Goal: Information Seeking & Learning: Learn about a topic

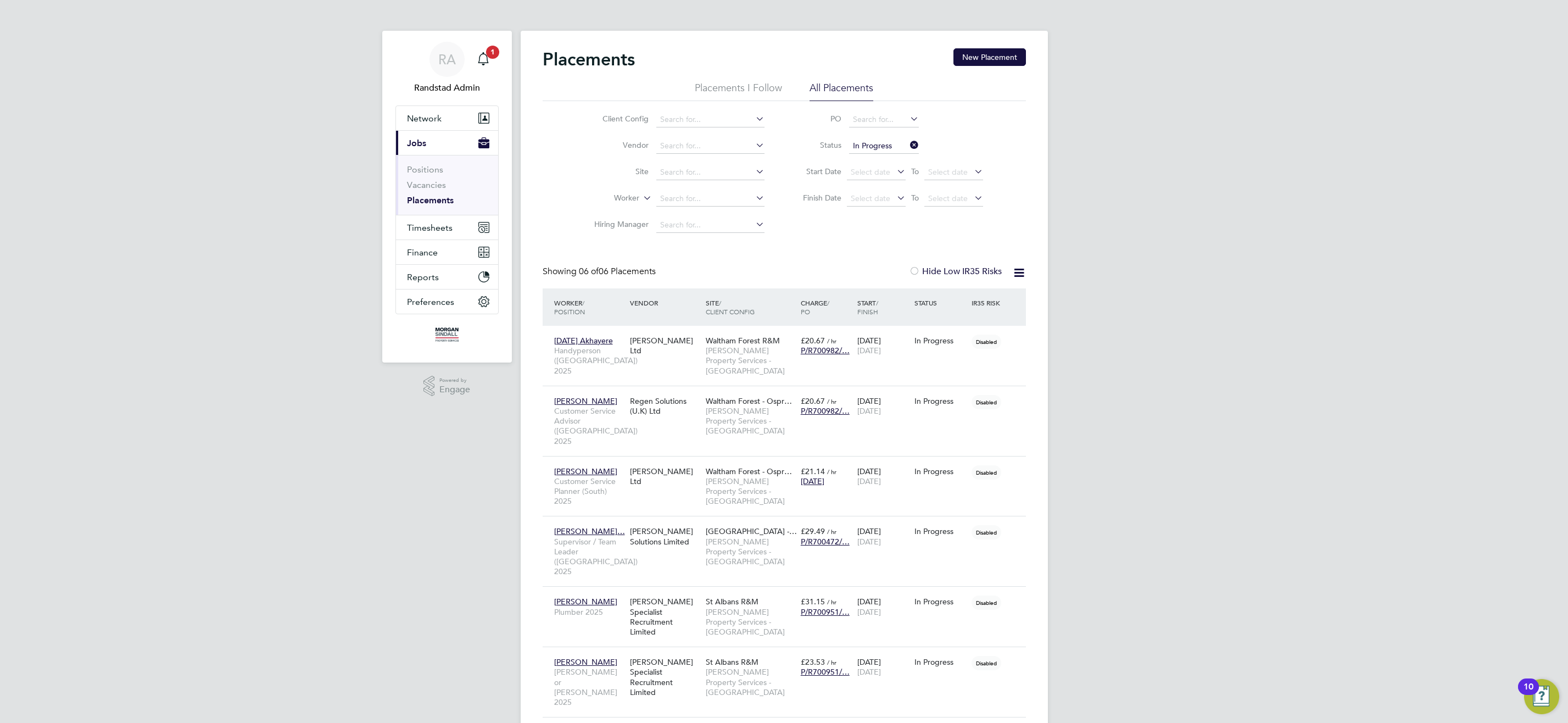
drag, startPoint x: 659, startPoint y: 200, endPoint x: 607, endPoint y: 207, distance: 52.5
click at [658, 200] on input at bounding box center [710, 199] width 108 height 15
click at [690, 225] on li "Da aniyal Ahmad Younas" at bounding box center [710, 229] width 110 height 15
type input "[PERSON_NAME]"
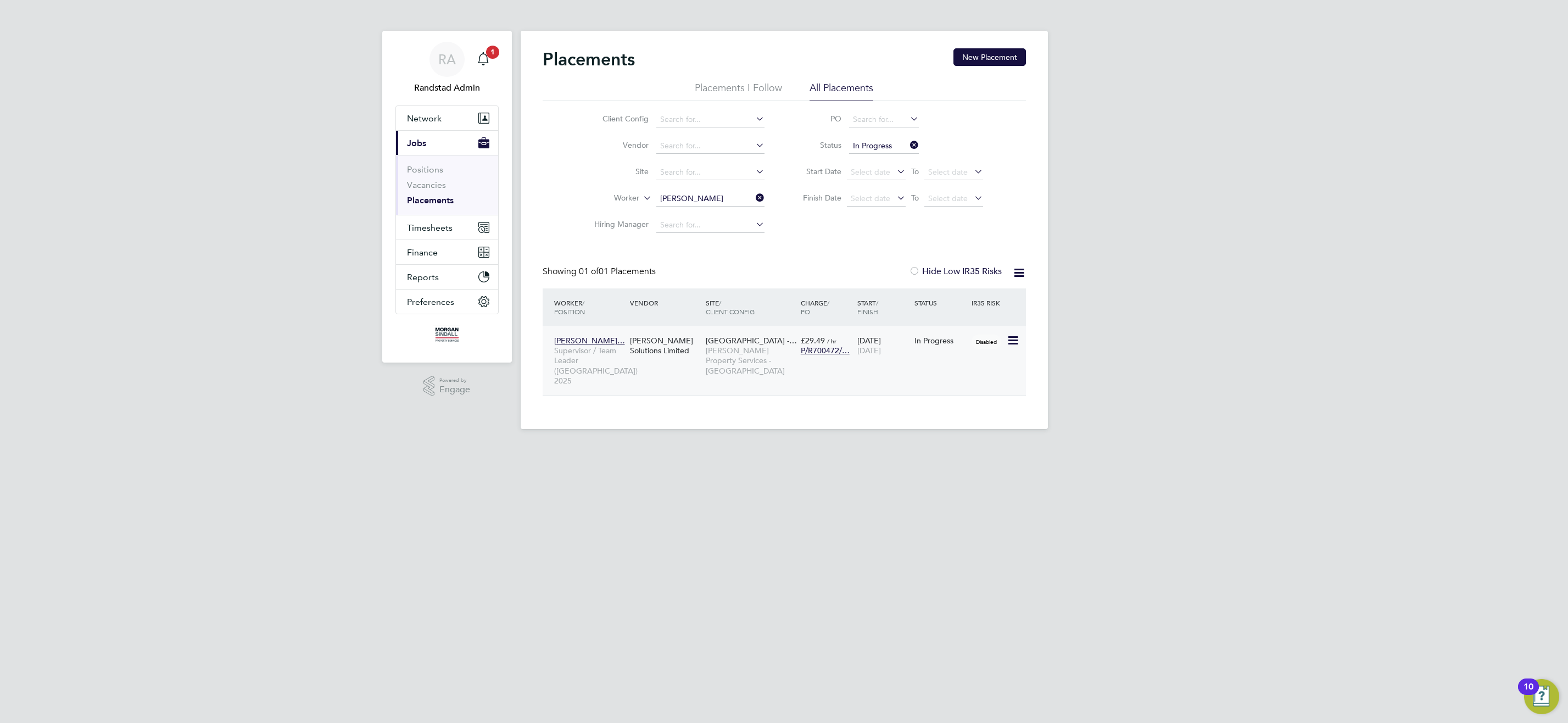
click at [738, 355] on span "Morgan Sindall Property Services - Wood Street Hub" at bounding box center [750, 361] width 89 height 30
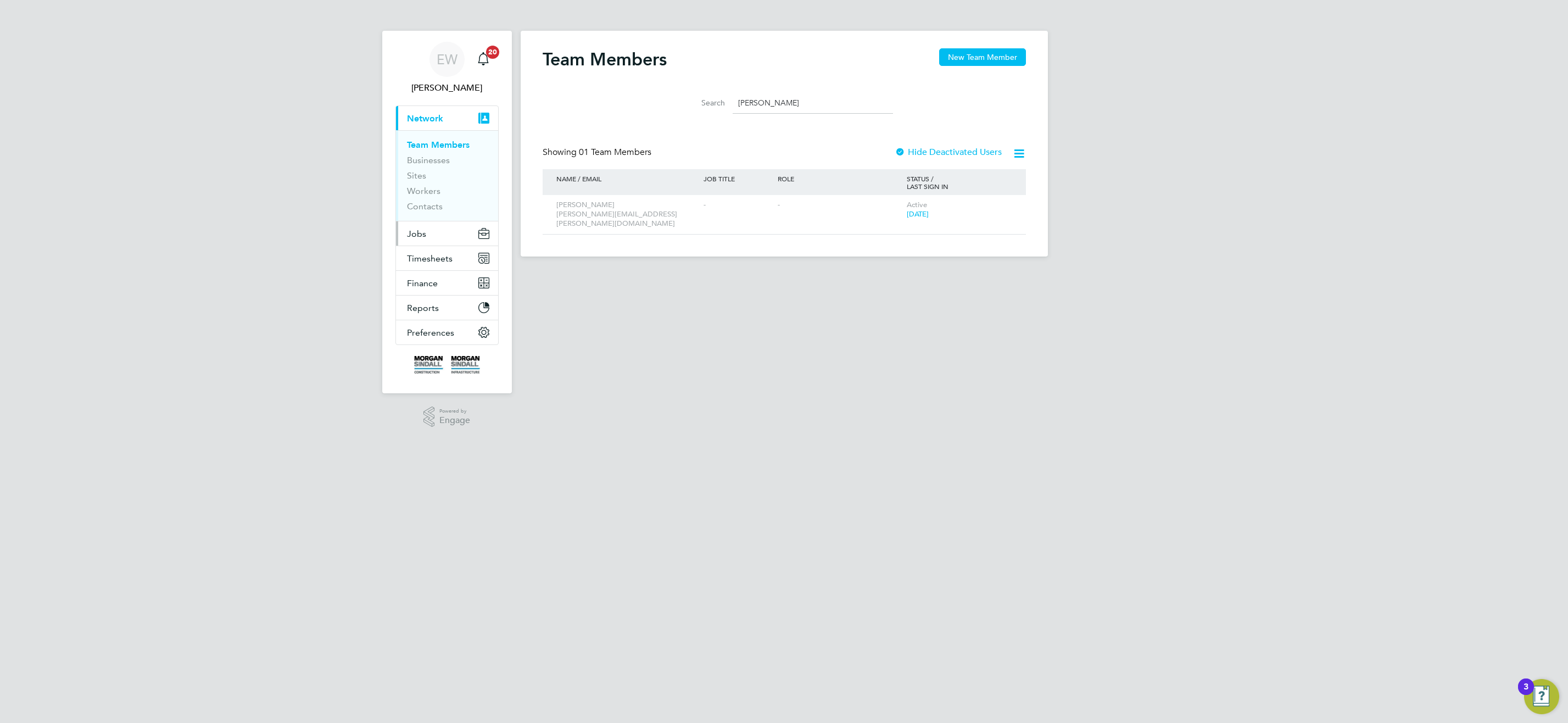
click at [410, 234] on span "Jobs" at bounding box center [417, 233] width 19 height 10
click at [432, 188] on link "Vacancies" at bounding box center [427, 185] width 39 height 10
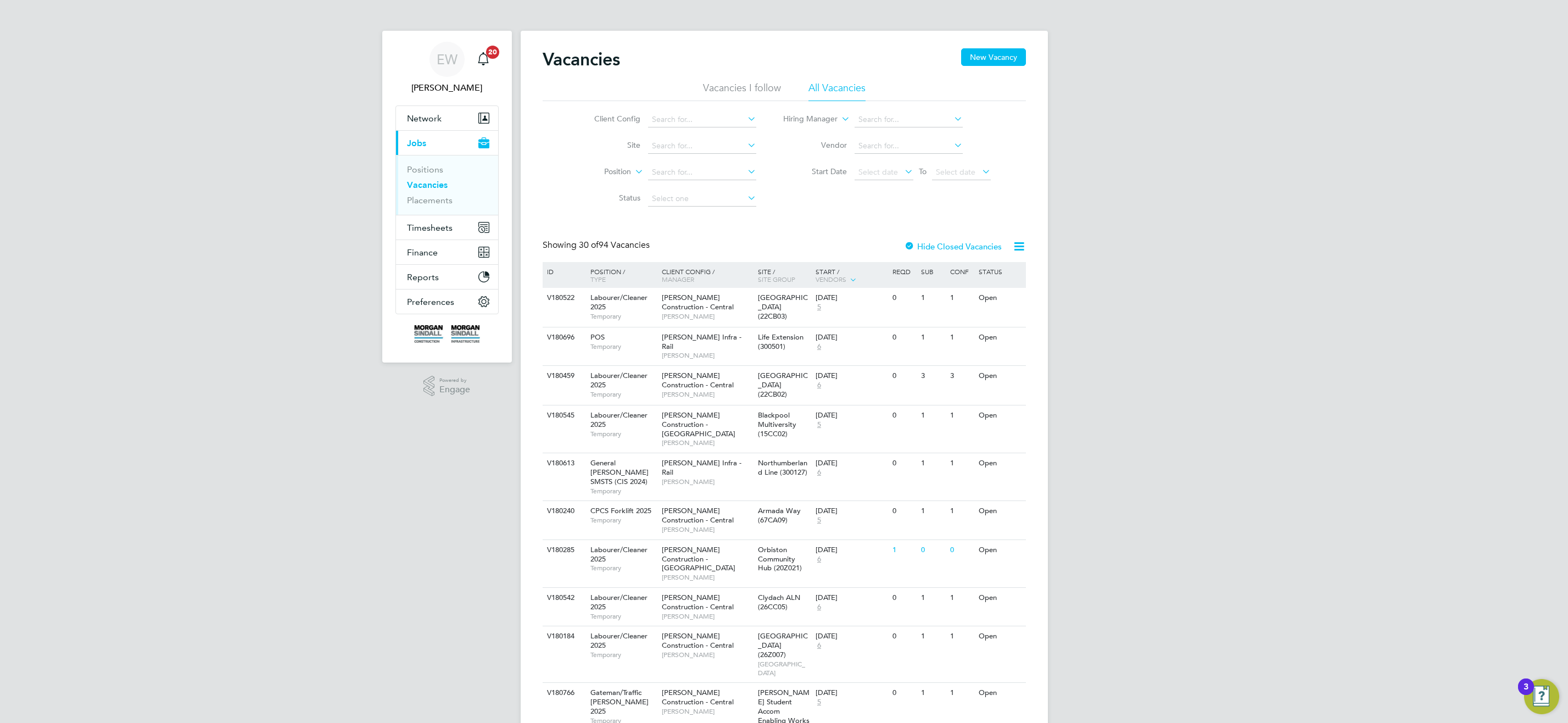
click at [689, 315] on span "Stephen Heaney" at bounding box center [707, 316] width 91 height 9
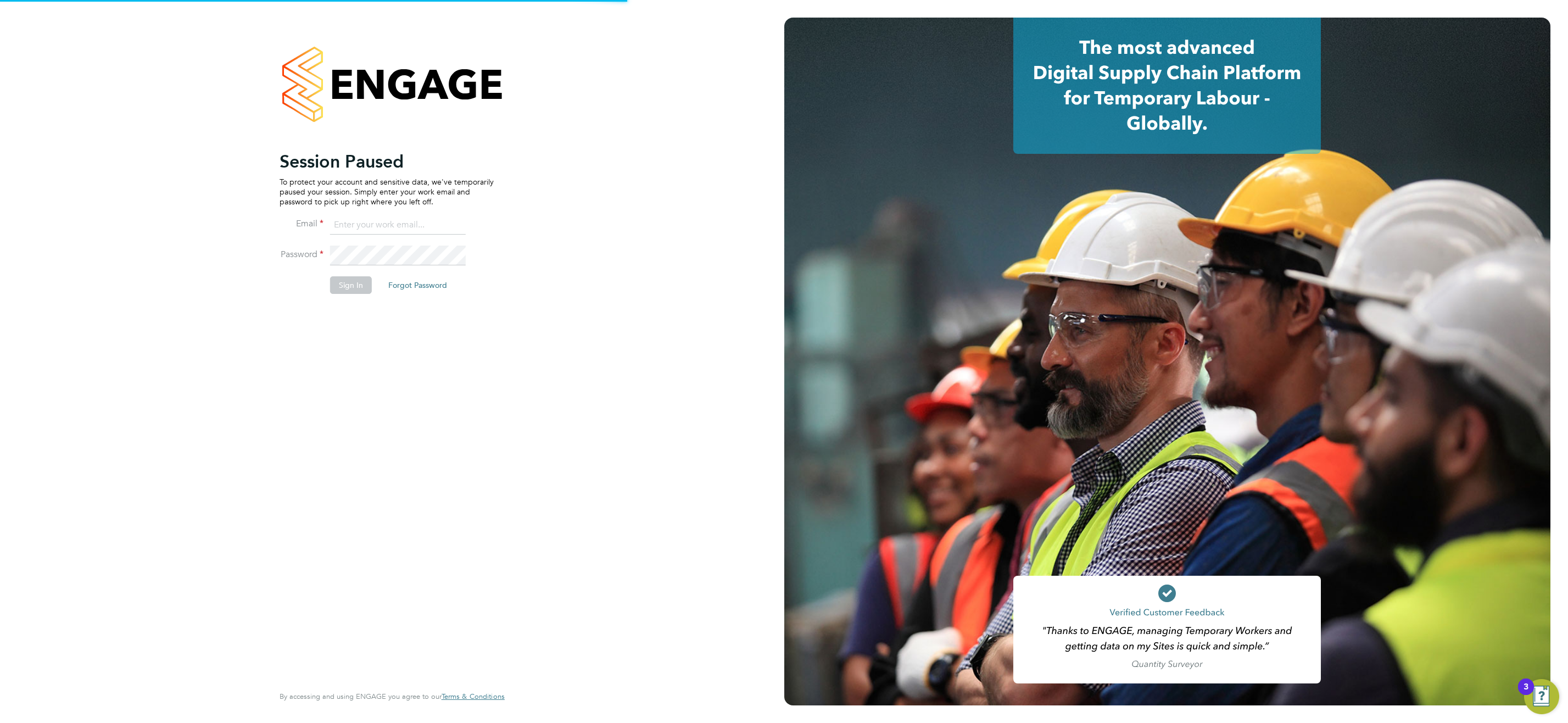
type input "emma.wells@randstad.co.uk"
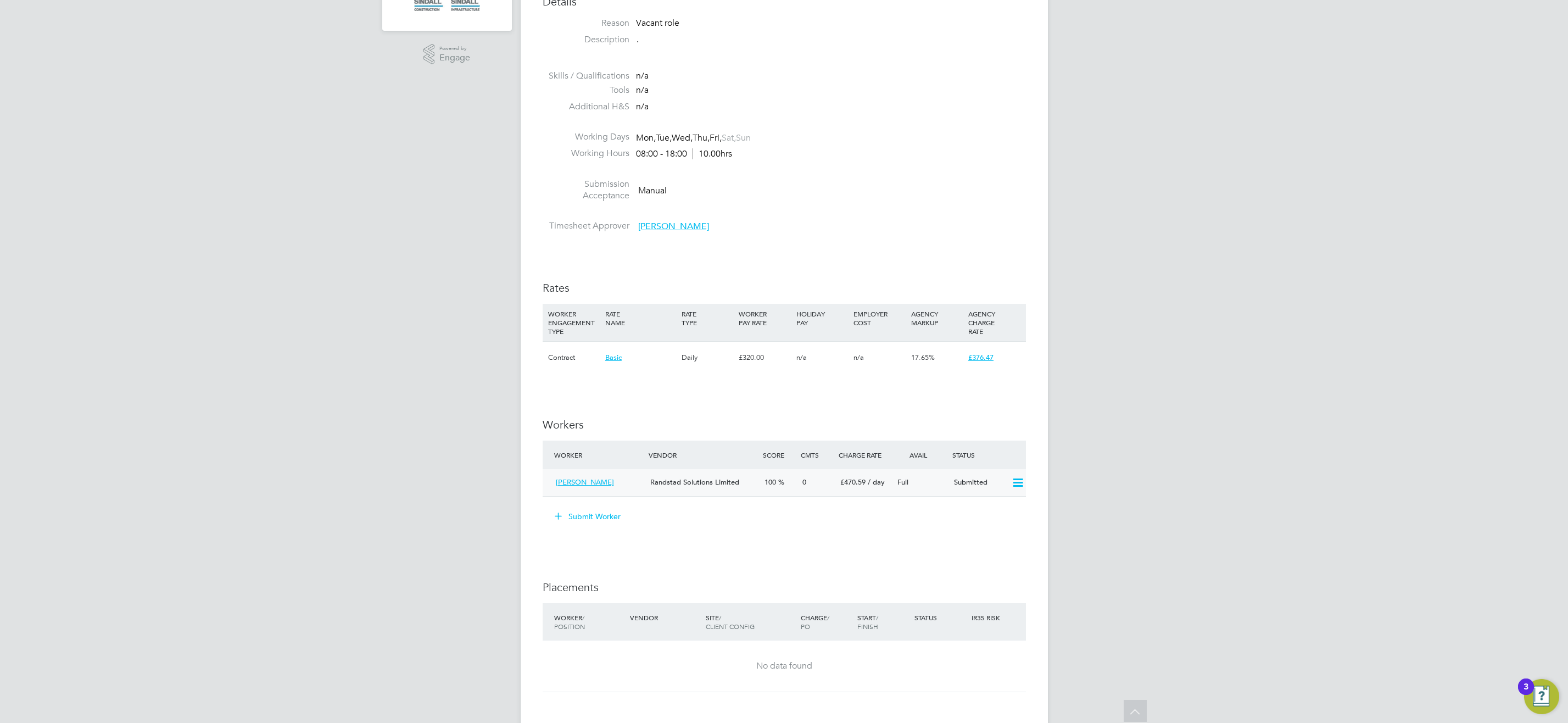
click at [1021, 483] on icon at bounding box center [1018, 483] width 14 height 9
click at [1001, 506] on li "Offer" at bounding box center [1003, 506] width 38 height 15
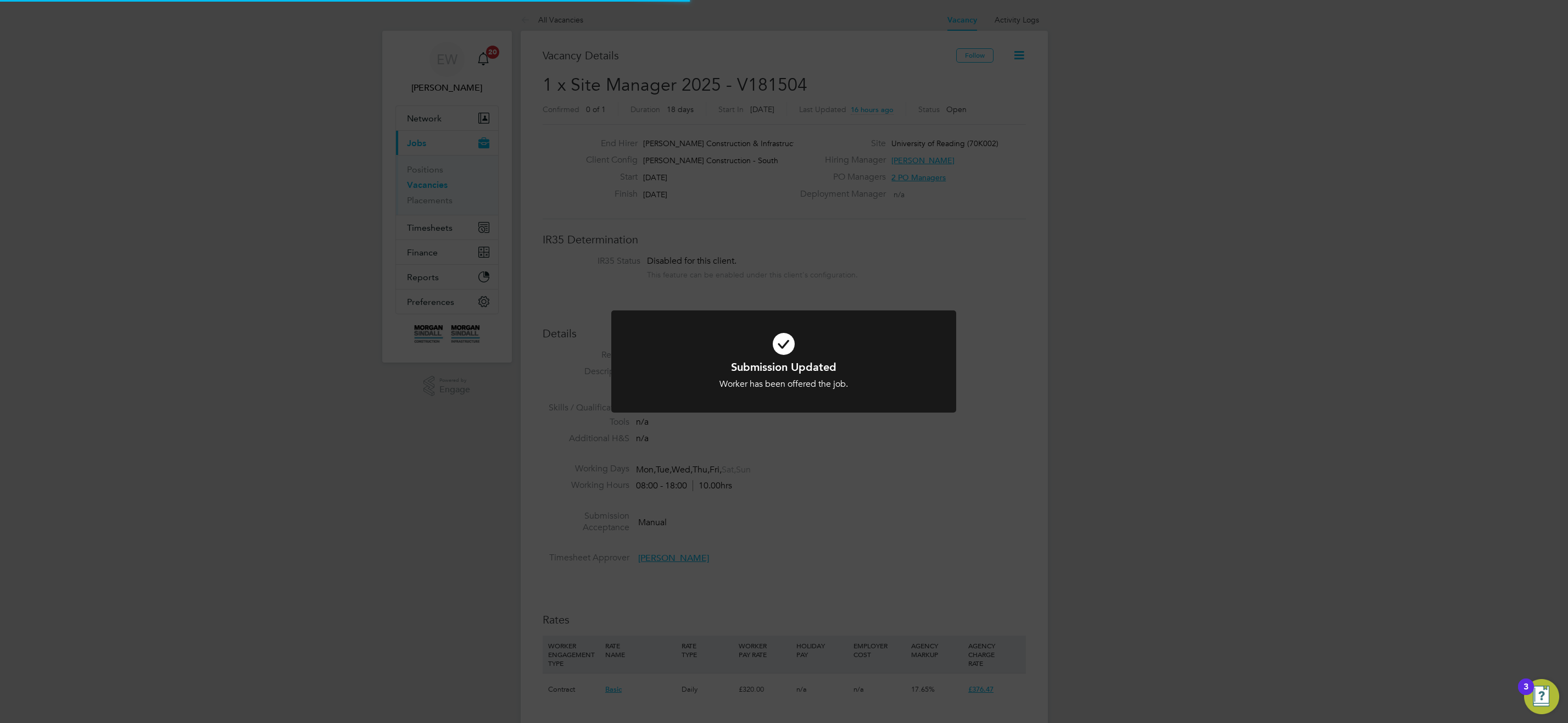
scroll to position [32, 77]
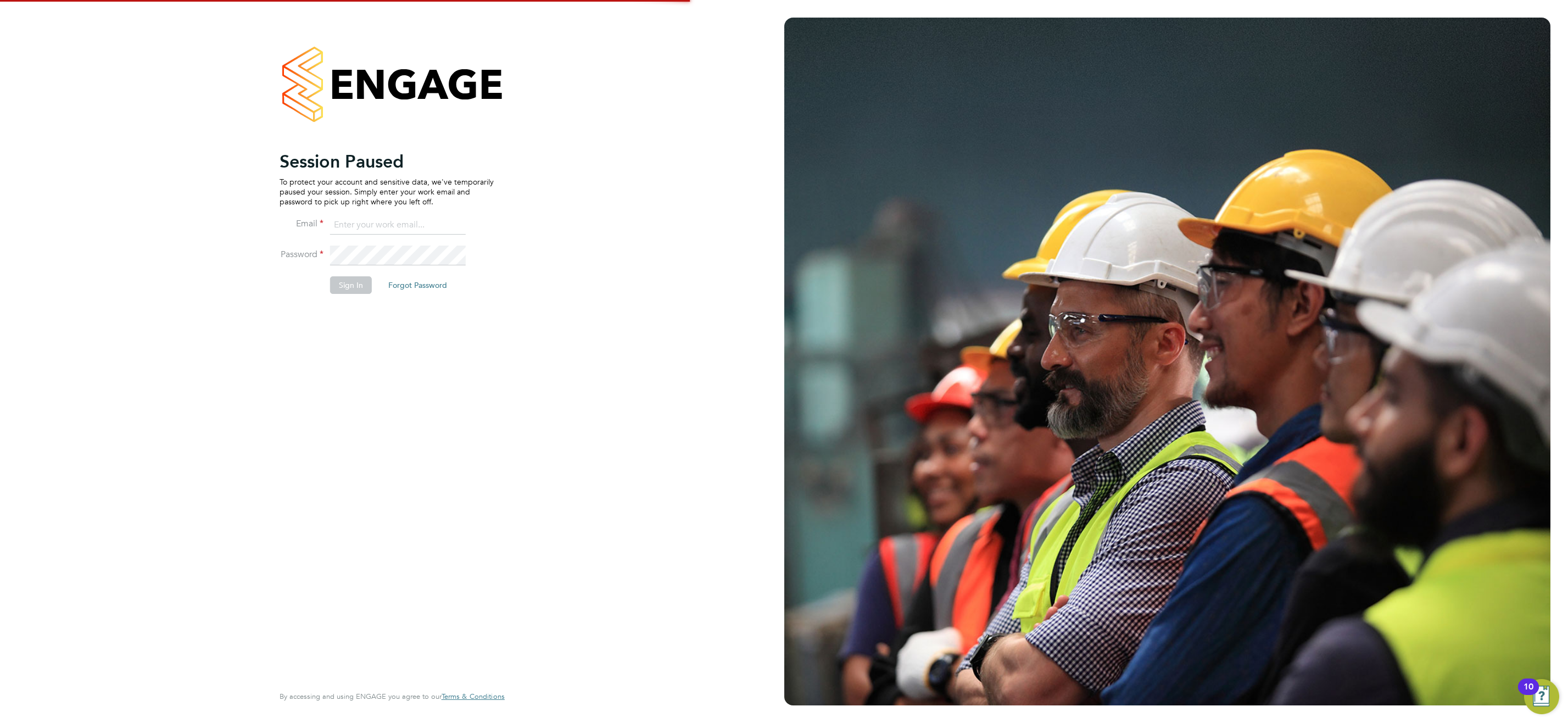
type input "labourdeskmslv@randstadcpe.com"
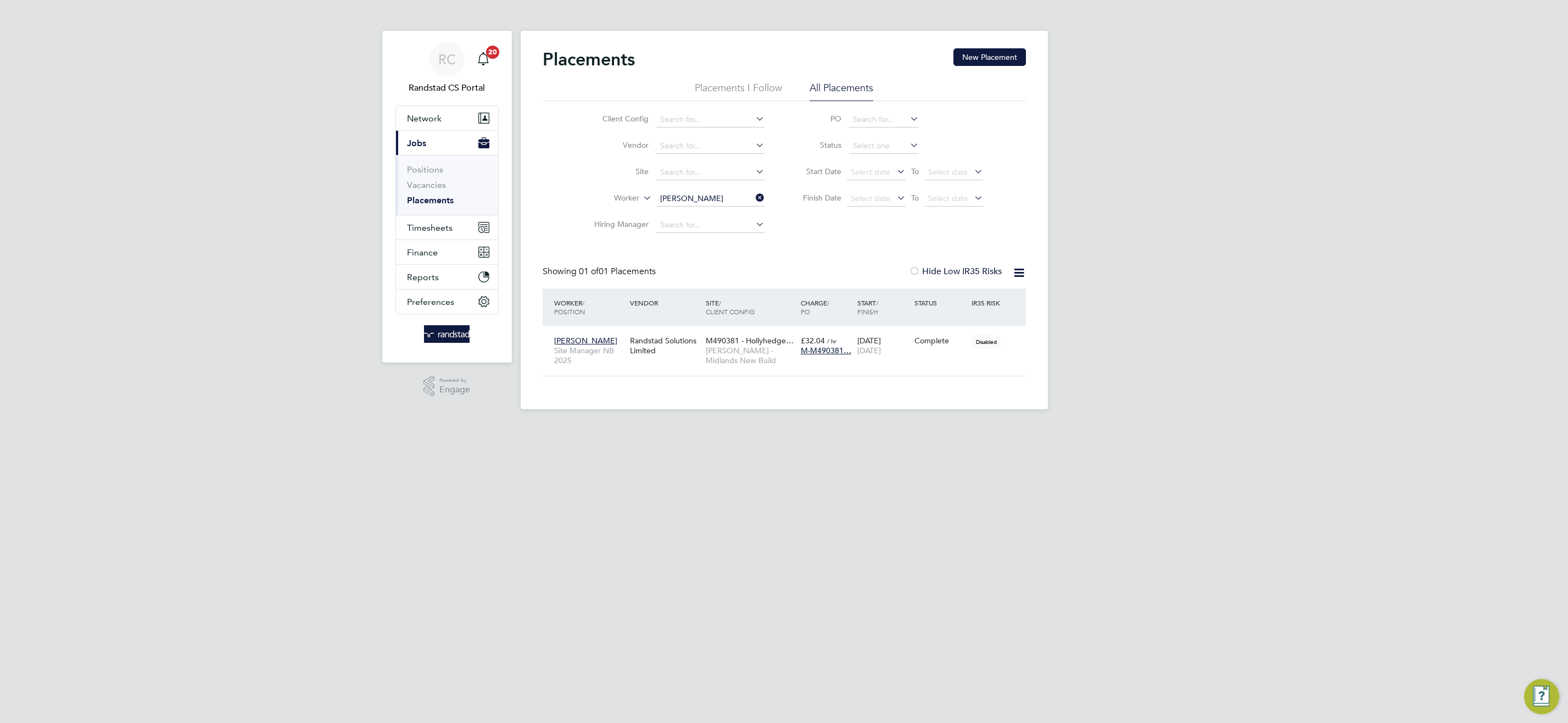
click at [430, 182] on link "Vacancies" at bounding box center [427, 185] width 39 height 10
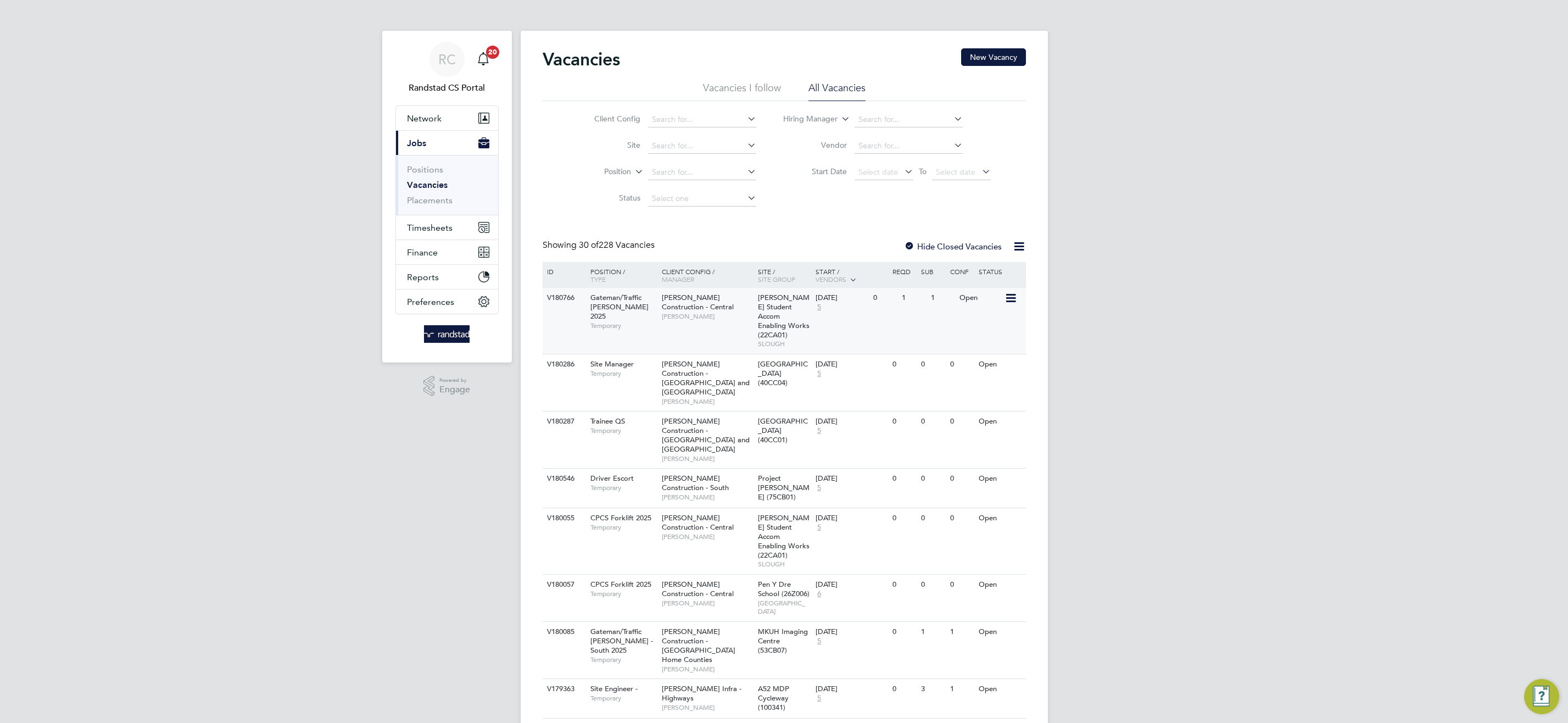
click at [720, 303] on span "[PERSON_NAME] Construction - Central" at bounding box center [698, 302] width 72 height 19
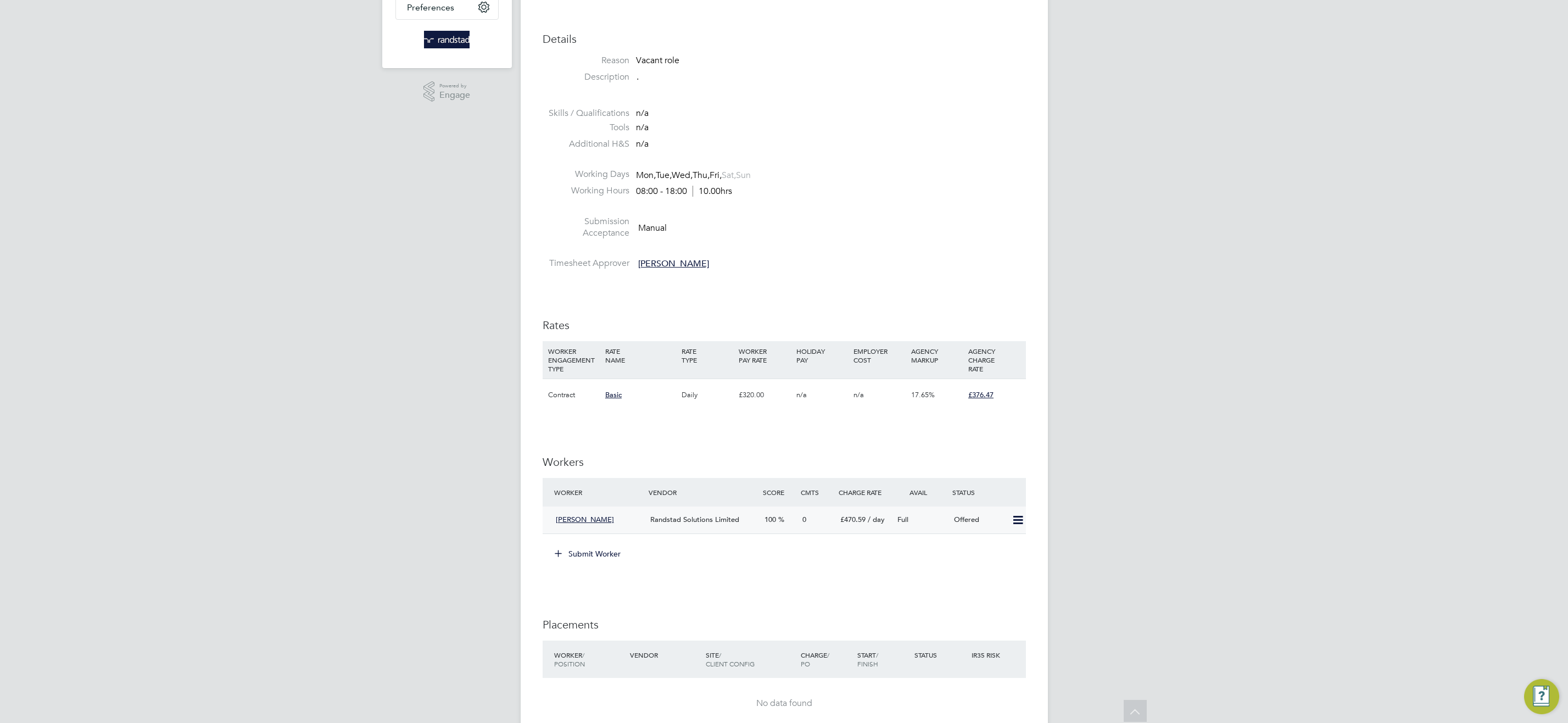
drag, startPoint x: 1024, startPoint y: 520, endPoint x: 1011, endPoint y: 527, distance: 14.8
click at [1024, 520] on icon at bounding box center [1018, 520] width 14 height 9
click at [998, 538] on li "Confirm" at bounding box center [1001, 544] width 42 height 15
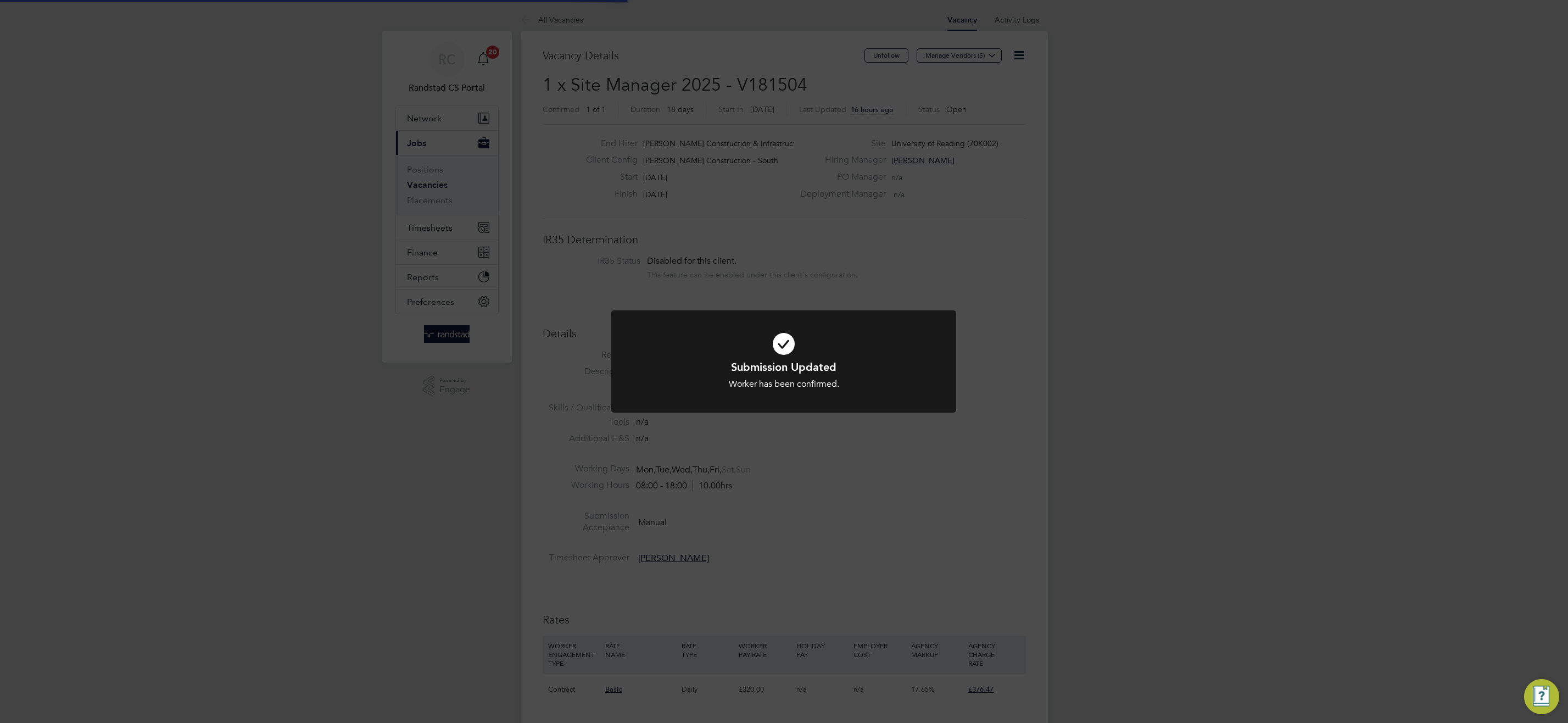
scroll to position [10, 52]
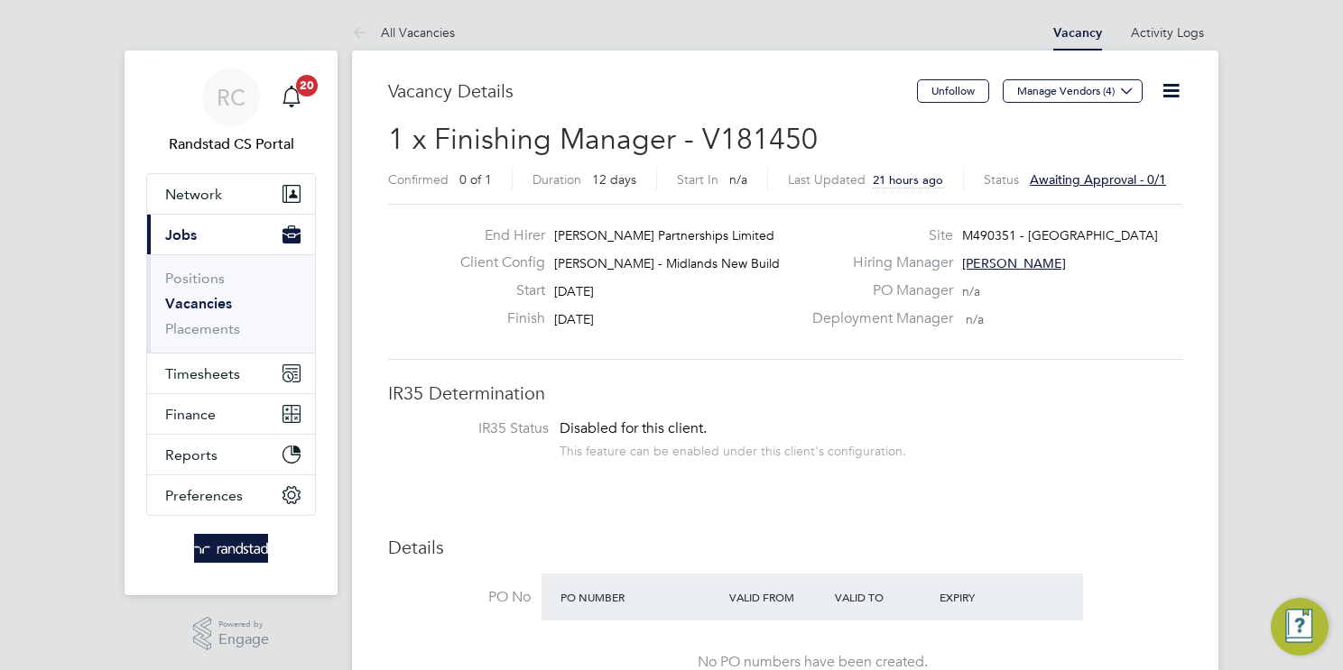
scroll to position [53, 126]
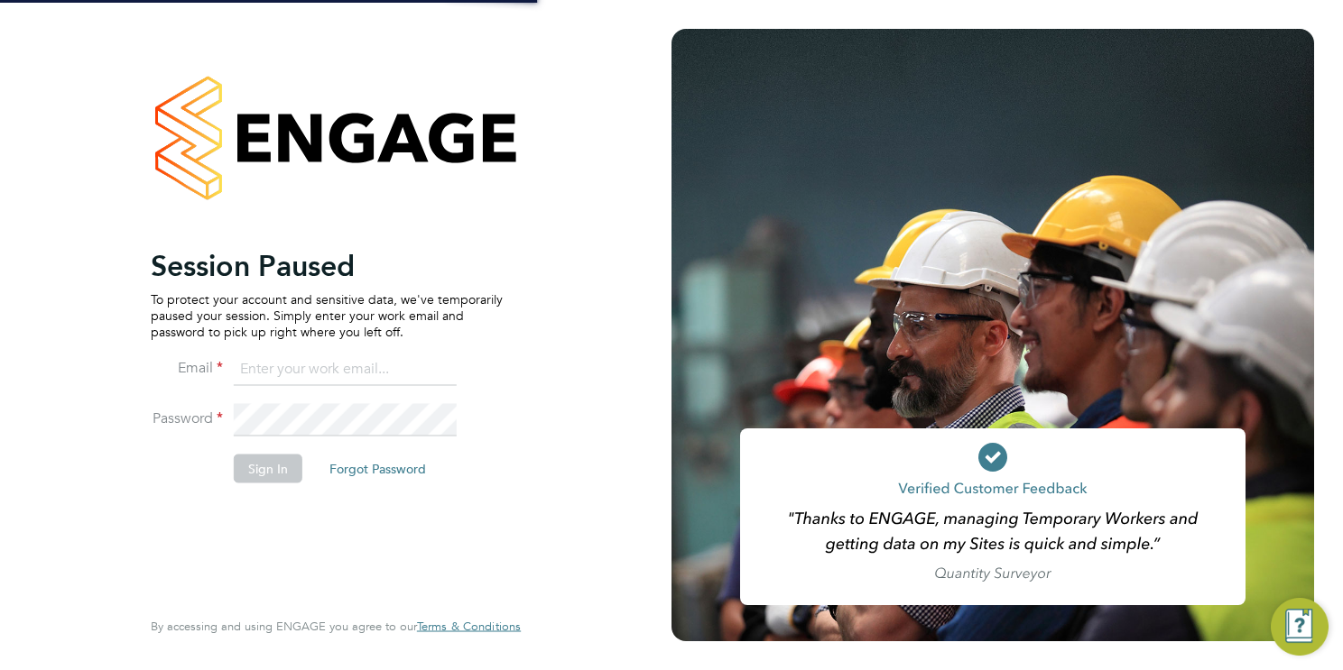
type input "[EMAIL_ADDRESS][DOMAIN_NAME]"
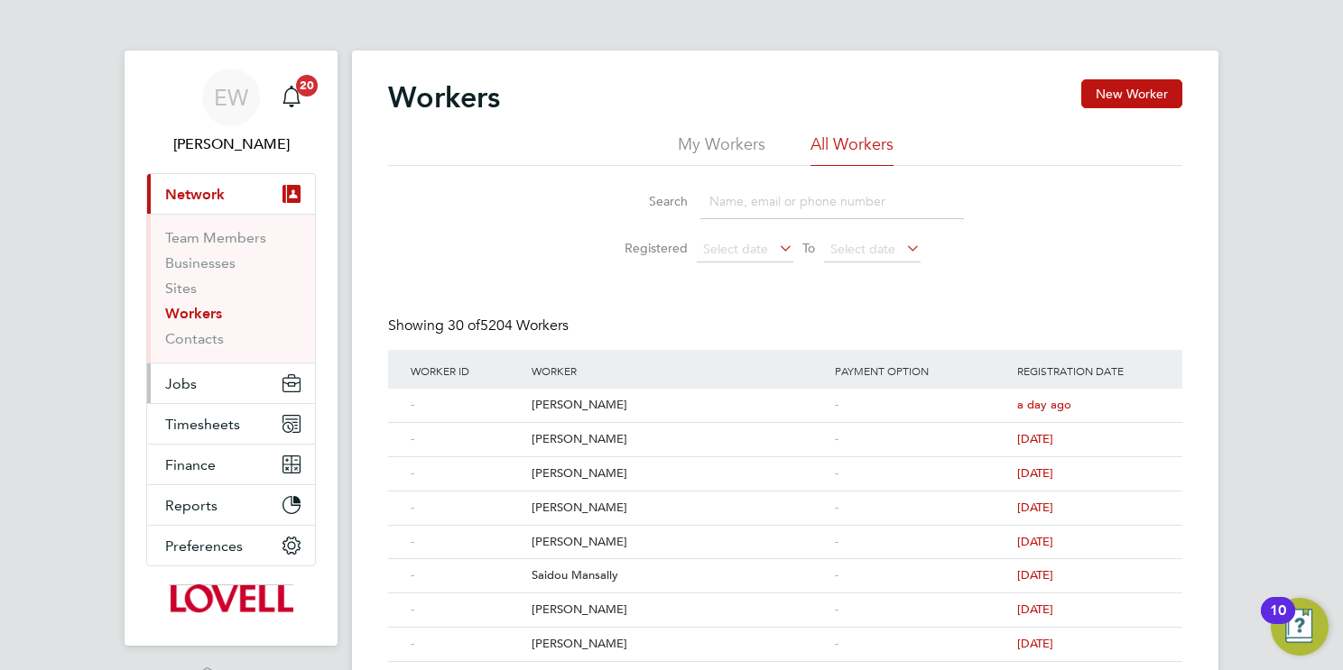
click at [177, 380] on span "Jobs" at bounding box center [181, 383] width 32 height 17
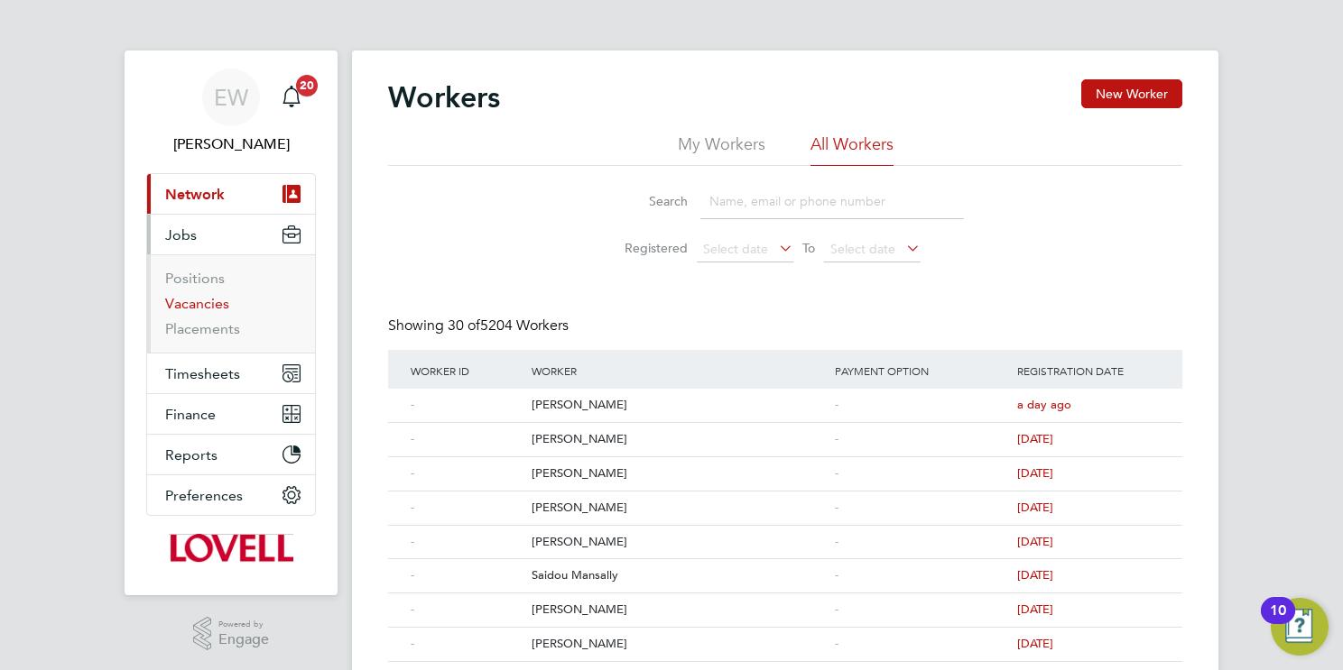
click at [199, 301] on link "Vacancies" at bounding box center [197, 303] width 64 height 17
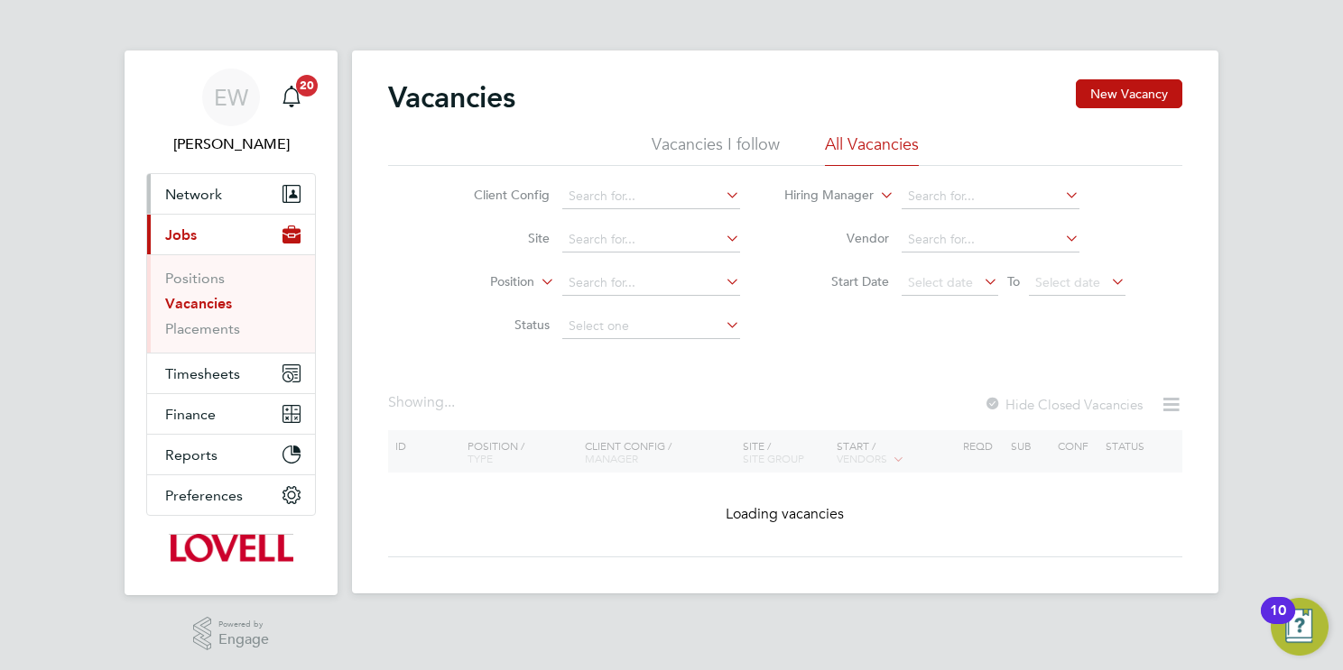
click at [190, 197] on span "Network" at bounding box center [193, 194] width 57 height 17
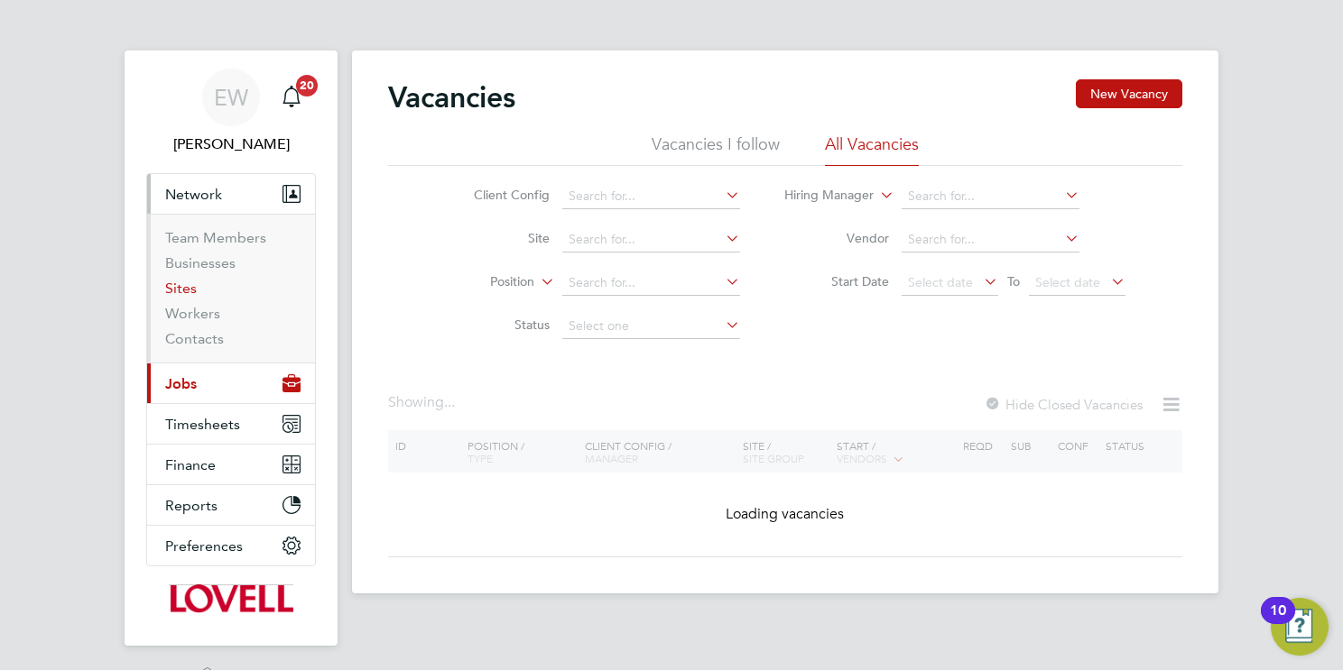
click at [182, 291] on link "Sites" at bounding box center [181, 288] width 32 height 17
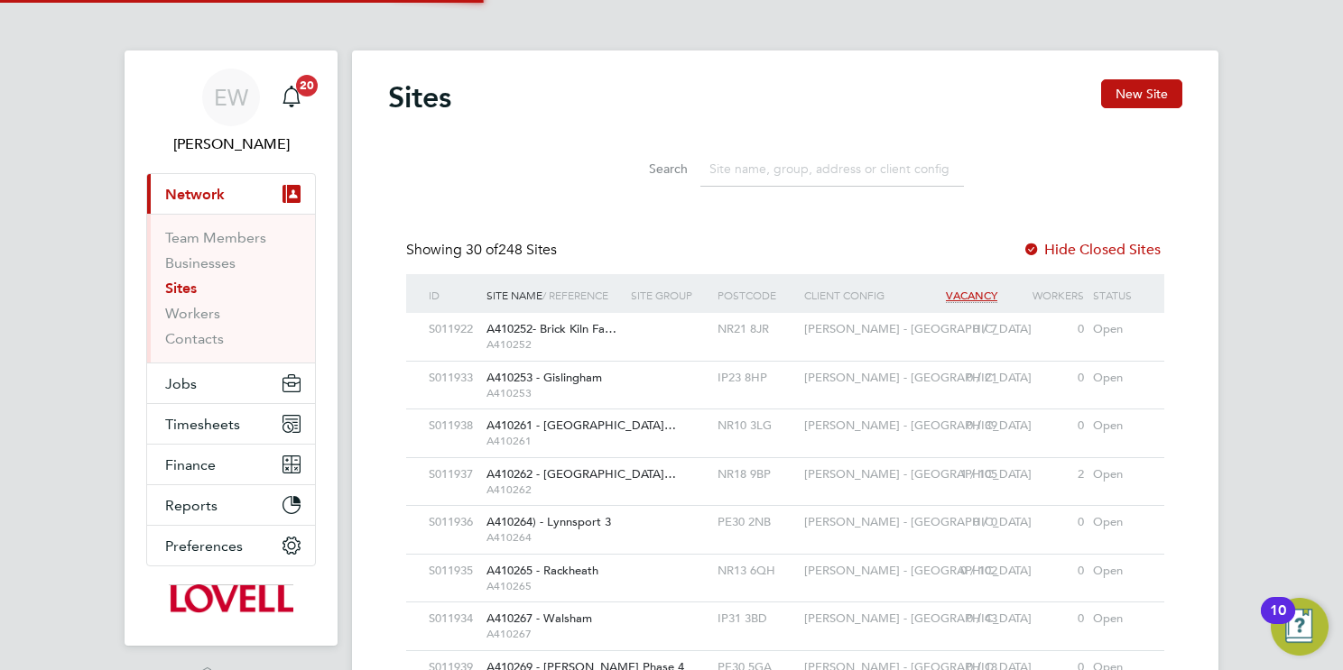
click at [793, 171] on input at bounding box center [831, 169] width 263 height 35
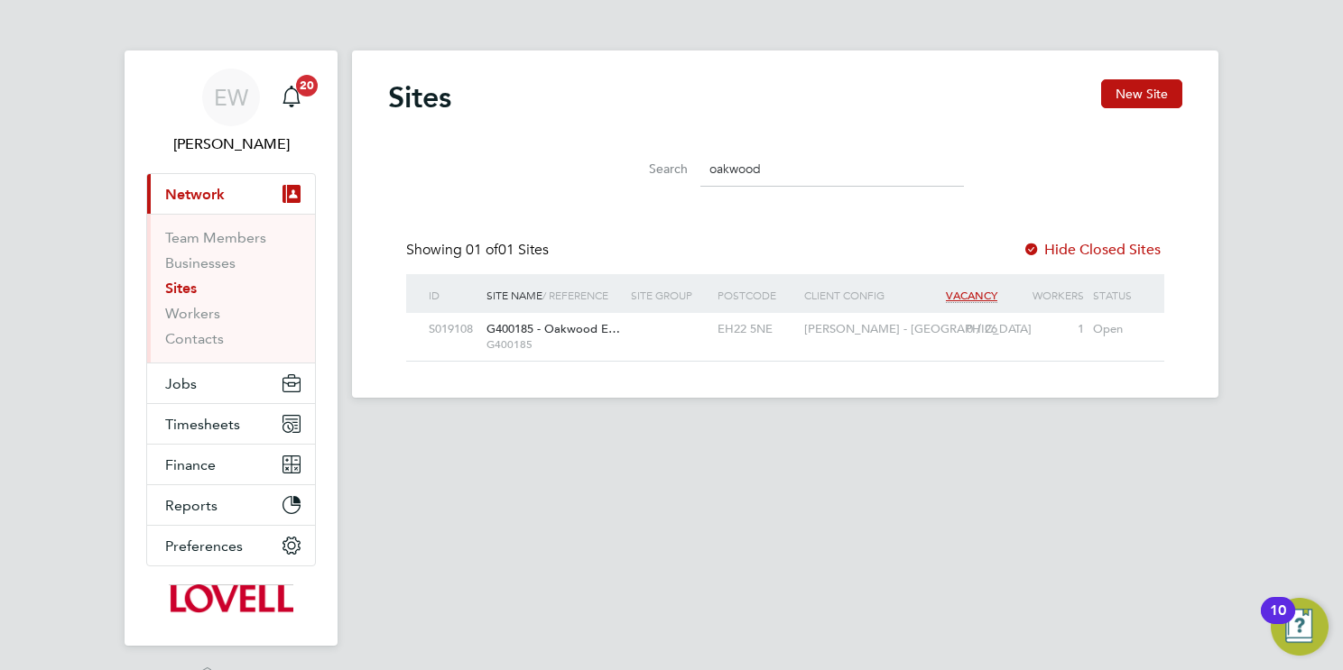
type input "oakwood"
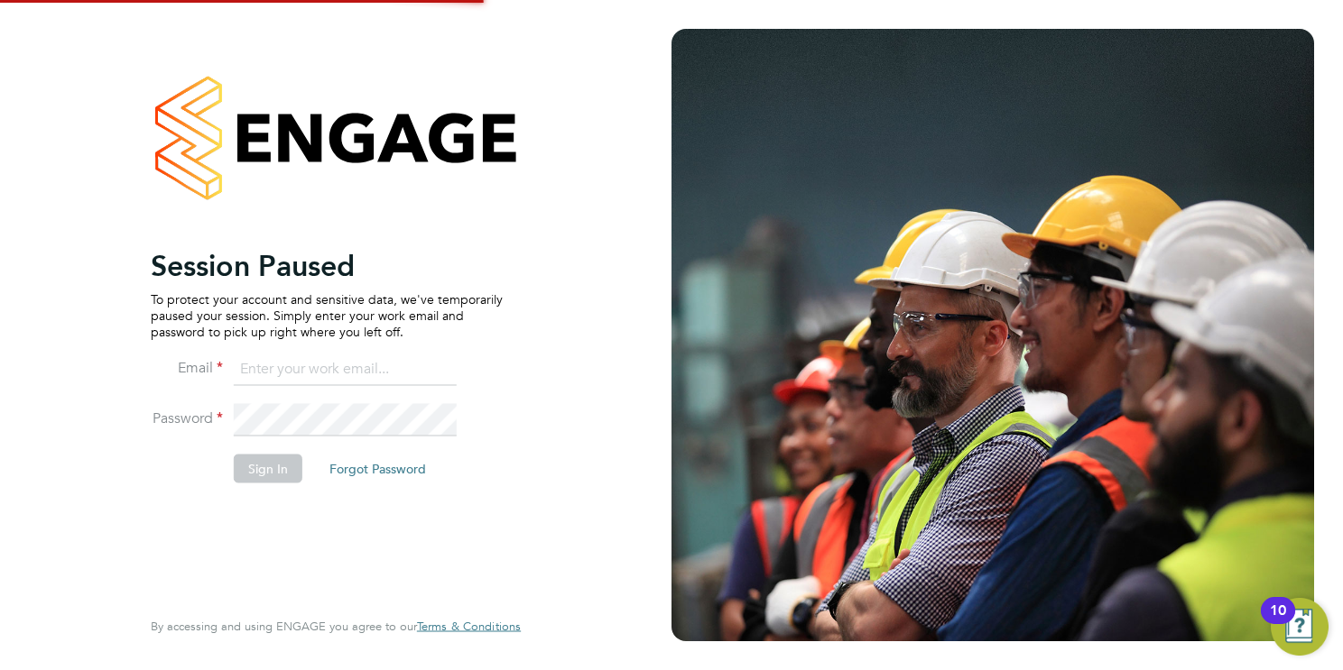
type input "labourdeskmslv@randstadcpe.com"
